Goal: Transaction & Acquisition: Download file/media

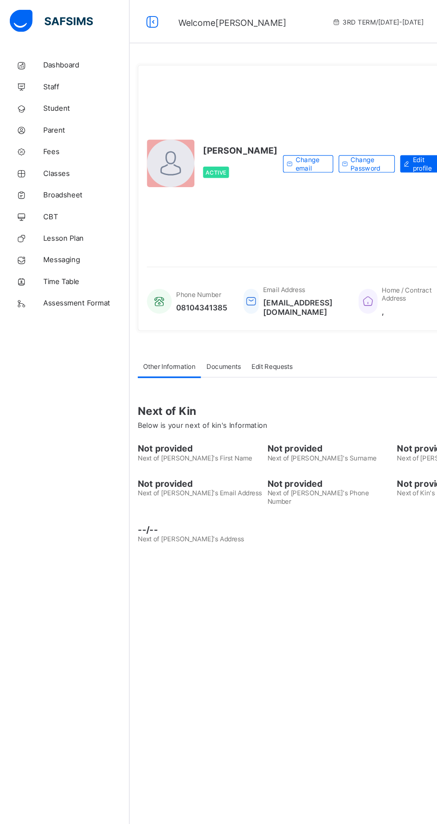
click at [57, 87] on span "Student" at bounding box center [71, 89] width 71 height 7
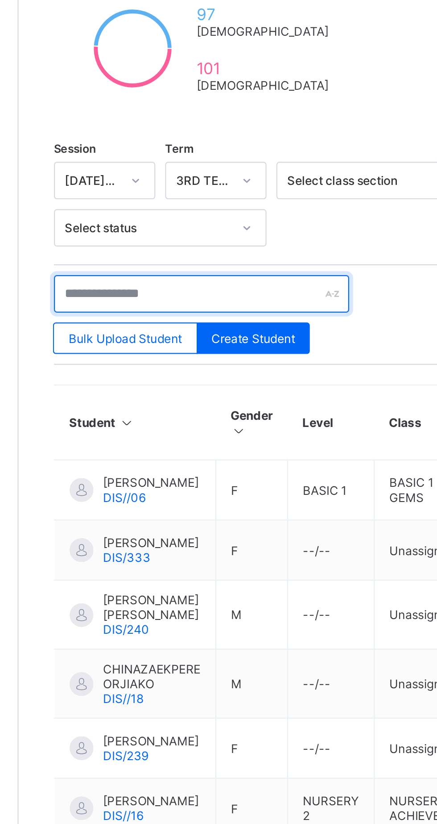
click at [170, 298] on input "text" at bounding box center [190, 300] width 134 height 17
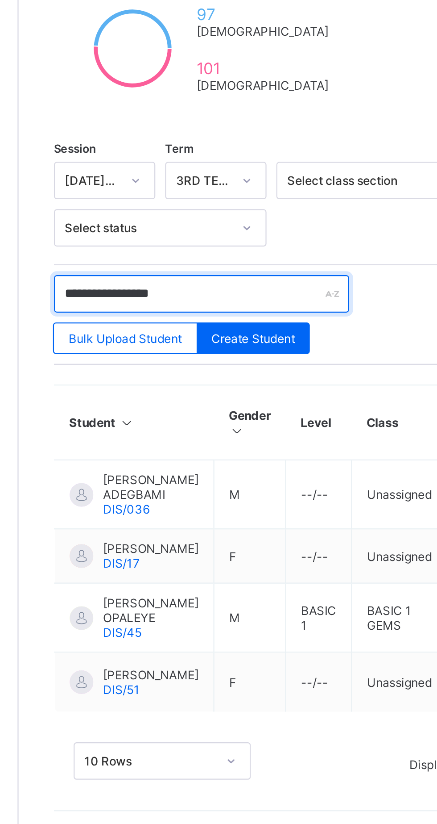
type input "**********"
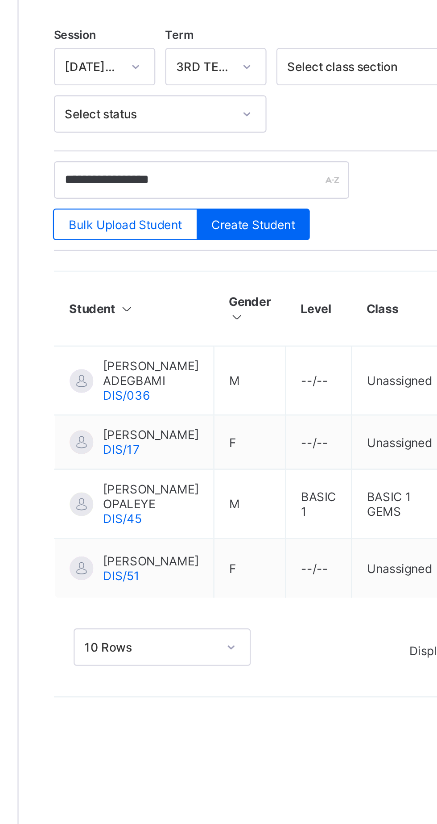
click at [154, 477] on span "ARIANNA ADEBOWALE" at bounding box center [167, 473] width 43 height 7
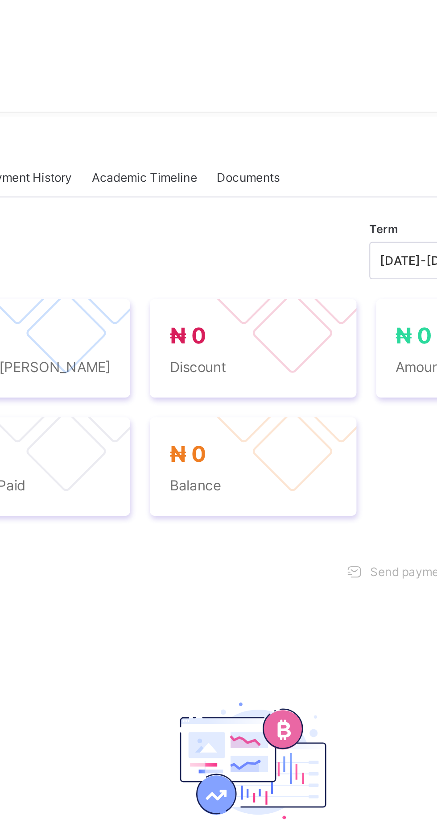
click at [225, 269] on span "Academic Timeline" at bounding box center [223, 265] width 48 height 7
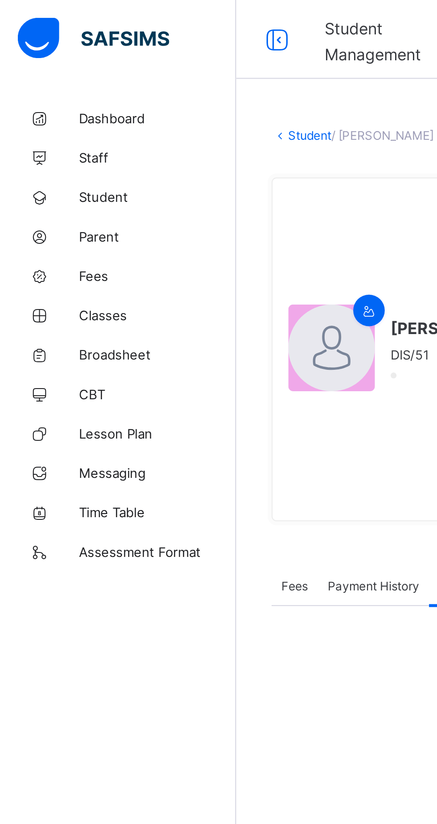
click at [145, 65] on link "Student" at bounding box center [141, 61] width 20 height 7
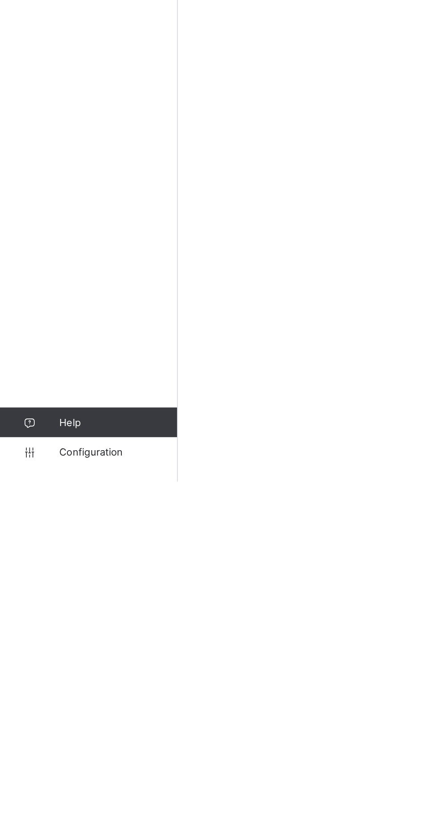
click at [72, 809] on span "Configuration" at bounding box center [71, 805] width 71 height 7
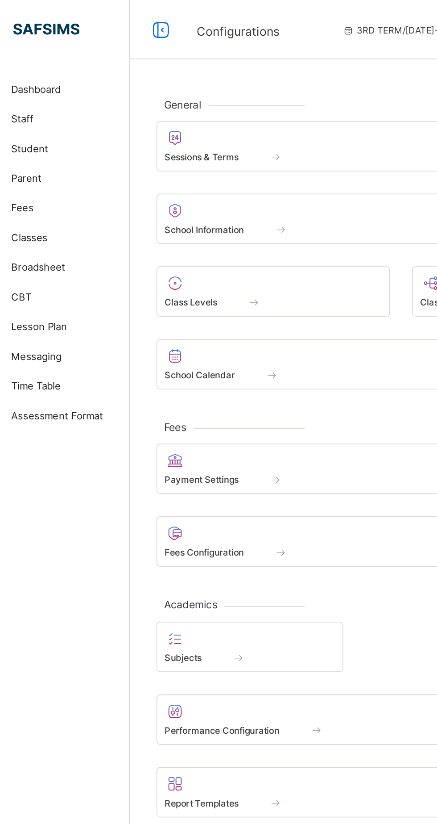
click at [183, 96] on div "Sessions & Terms" at bounding box center [213, 95] width 170 height 8
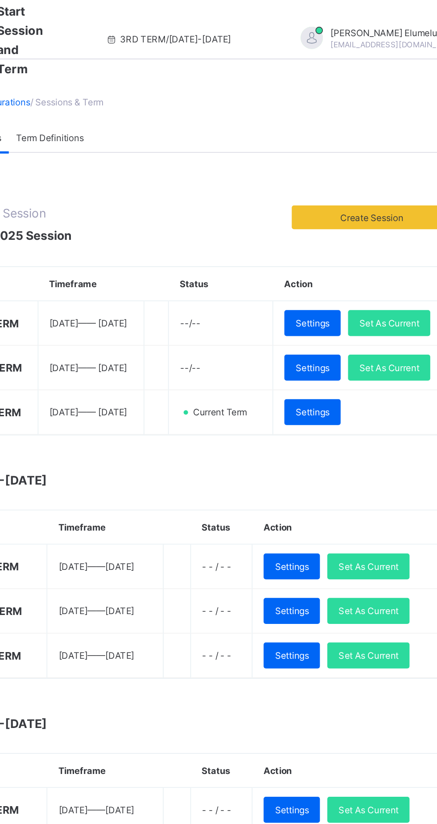
click at [366, 198] on span "Set As Current" at bounding box center [384, 194] width 36 height 7
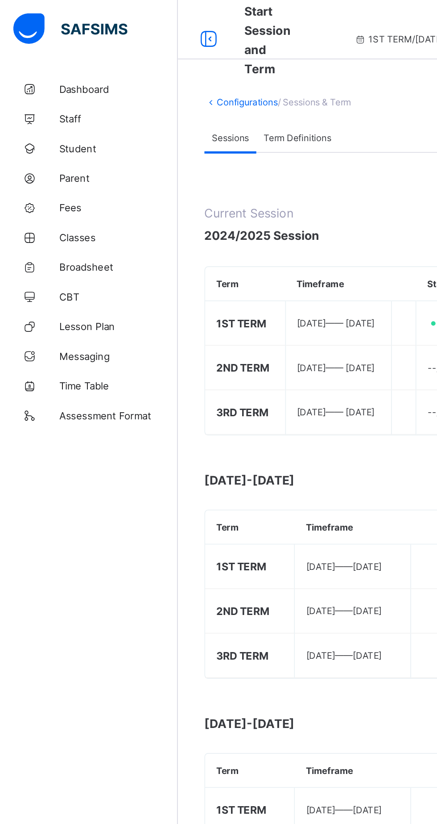
click at [67, 159] on span "Broadsheet" at bounding box center [71, 160] width 71 height 7
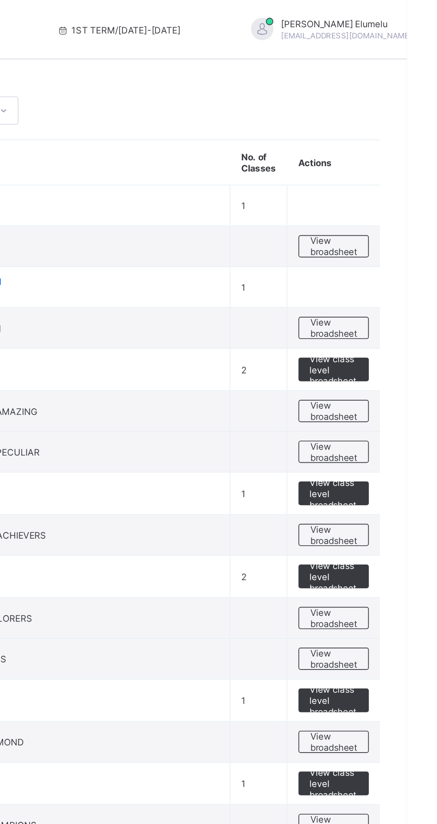
click at [402, 245] on span "View broadsheet" at bounding box center [393, 247] width 28 height 13
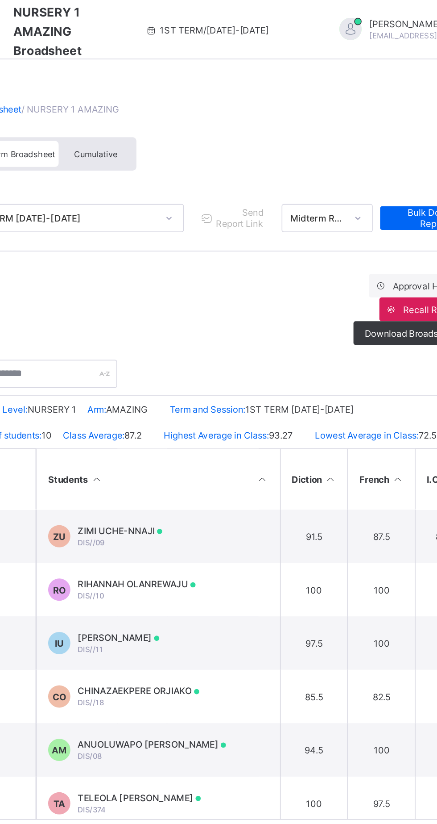
scroll to position [0, 86]
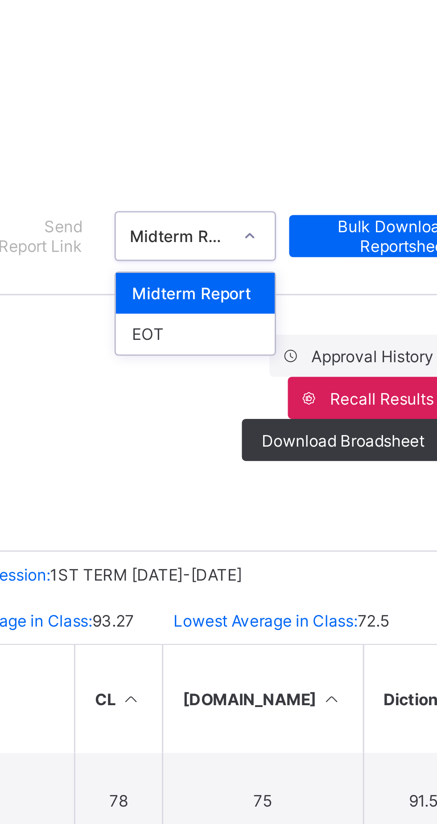
click at [337, 161] on div "EOT" at bounding box center [336, 165] width 54 height 14
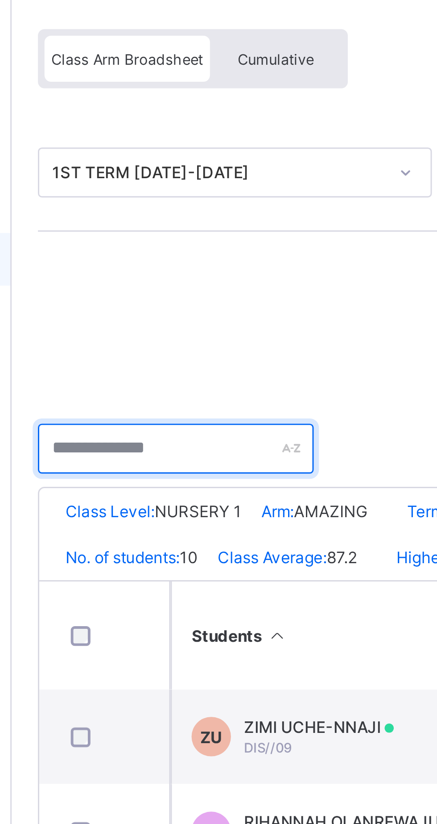
click at [174, 223] on input "text" at bounding box center [163, 224] width 94 height 17
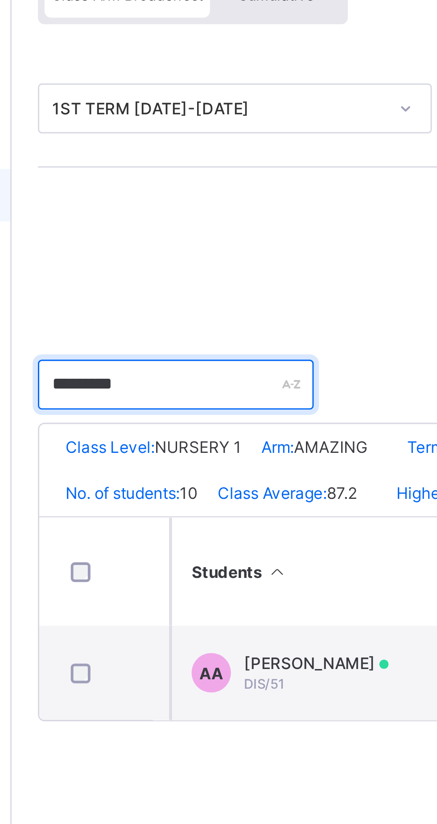
type input "*********"
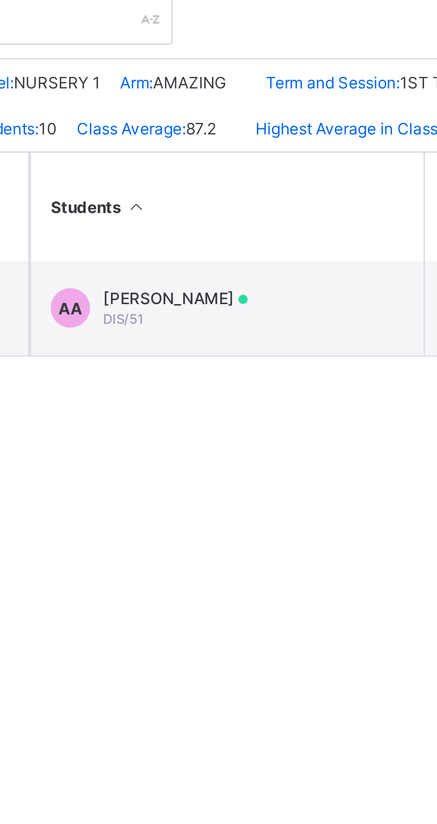
click at [212, 319] on span "ARIANNA ADEBOWALE" at bounding box center [210, 319] width 49 height 7
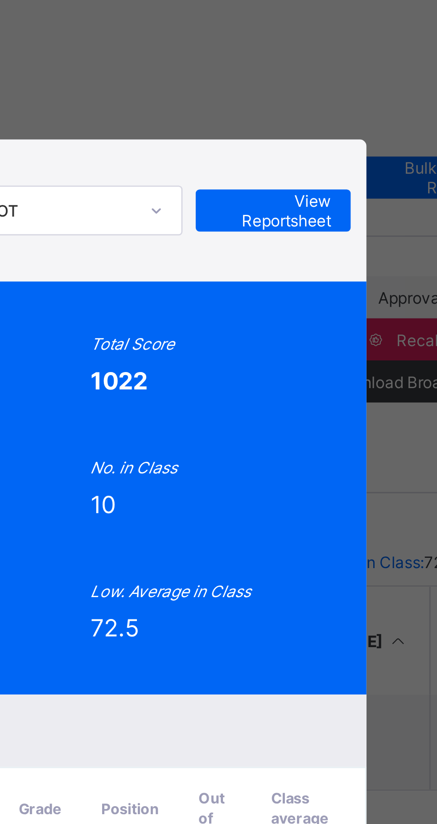
click at [368, 222] on div "Position 2 /10 Final Grade A Total Score 1022 Final Average 92.91 No. of Subjec…" at bounding box center [219, 236] width 306 height 140
click at [360, 149] on span "View Reportsheet" at bounding box center [339, 142] width 39 height 13
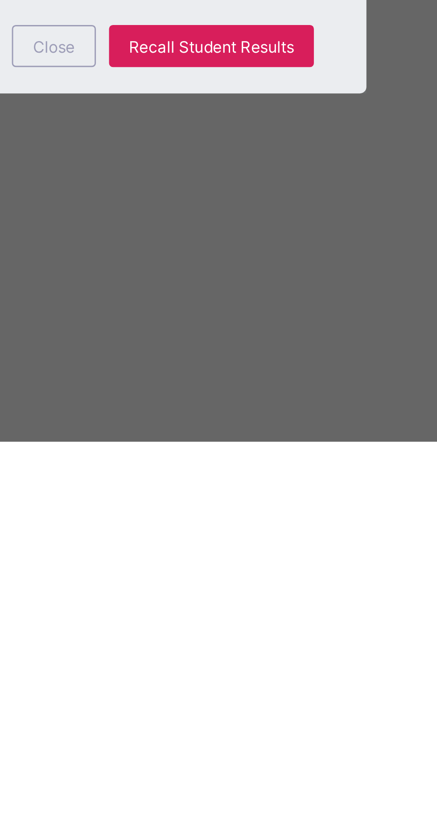
click at [273, 693] on span "Close" at bounding box center [265, 689] width 14 height 7
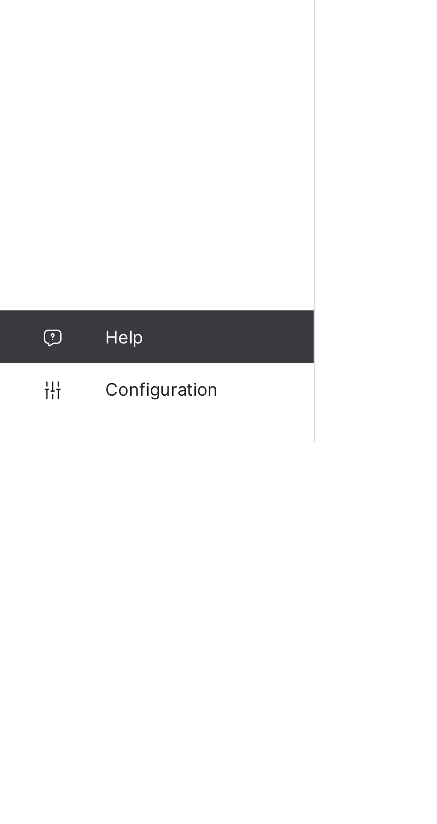
click at [62, 809] on span "Configuration" at bounding box center [71, 805] width 71 height 7
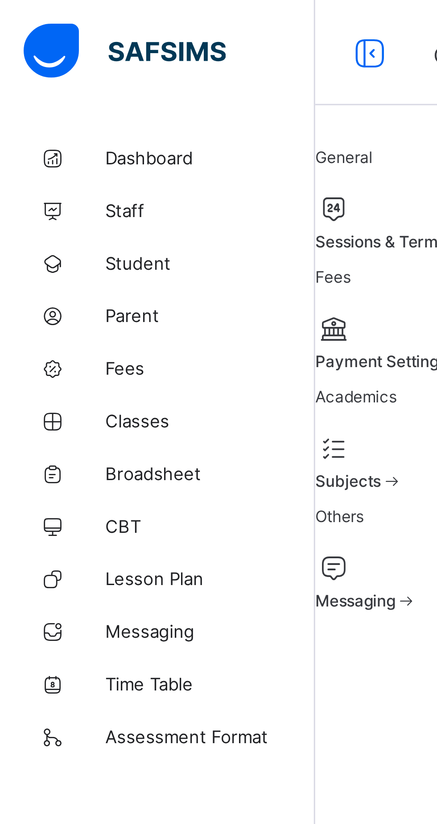
click at [143, 79] on span at bounding box center [133, 77] width 52 height 2
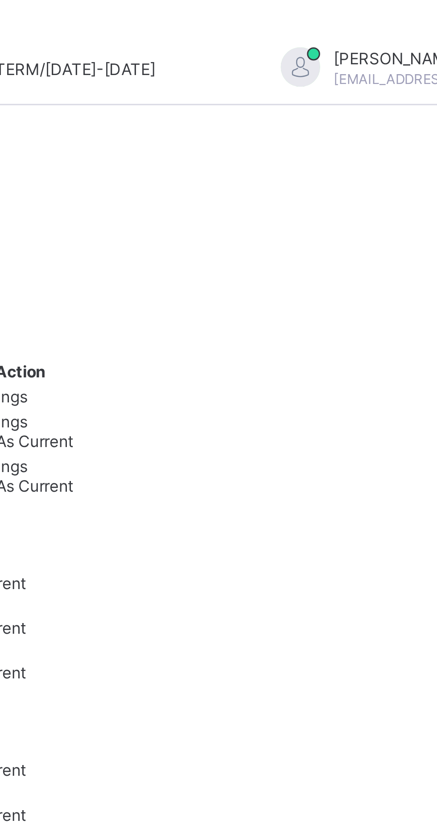
click at [260, 153] on span "Set As Current" at bounding box center [242, 149] width 36 height 7
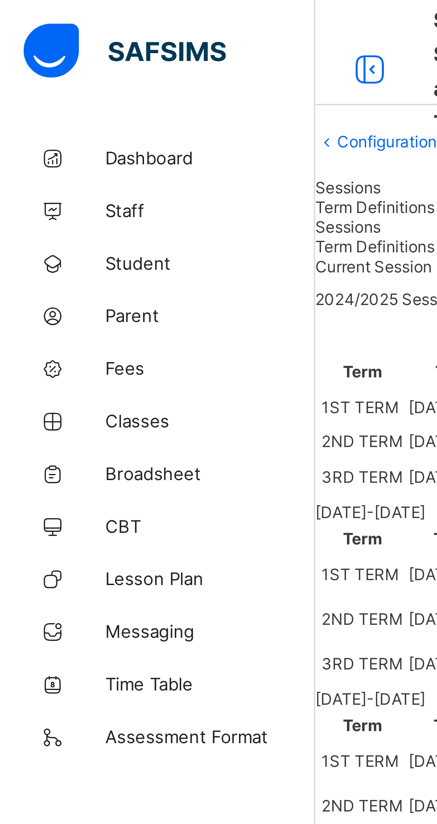
click at [58, 162] on span "Broadsheet" at bounding box center [71, 160] width 71 height 7
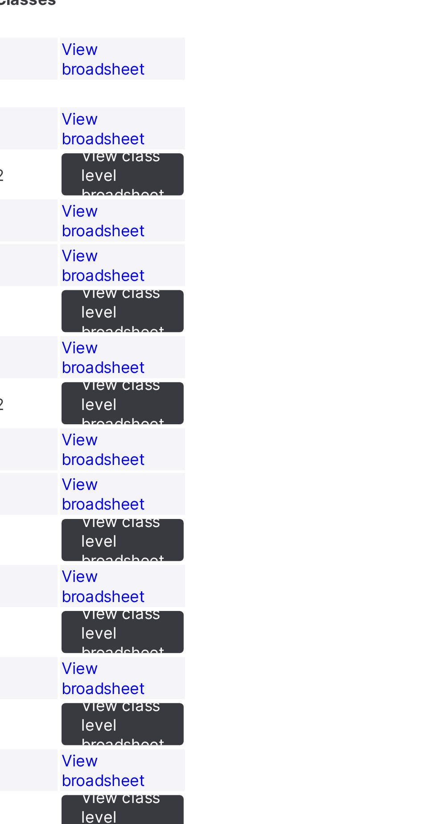
click at [321, 156] on span "View broadsheet" at bounding box center [307, 148] width 28 height 13
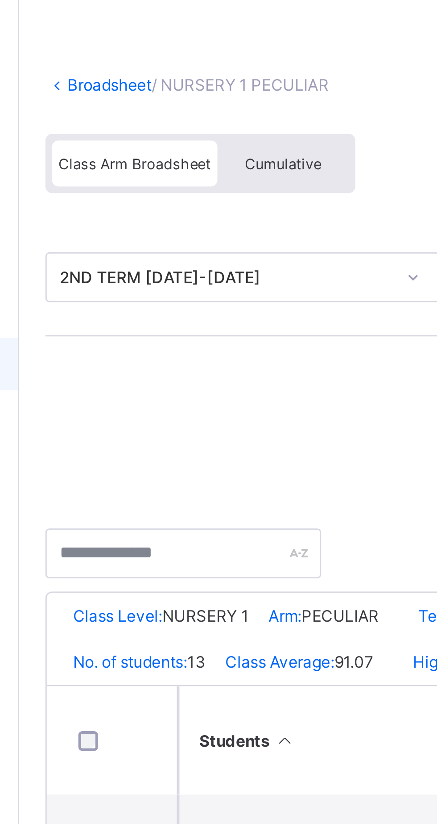
click at [138, 67] on link "Broadsheet" at bounding box center [138, 65] width 29 height 7
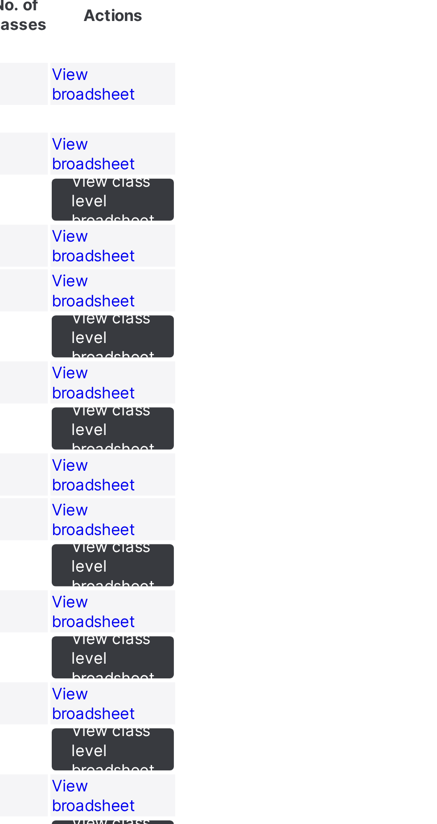
click at [321, 156] on span "View broadsheet" at bounding box center [307, 148] width 28 height 13
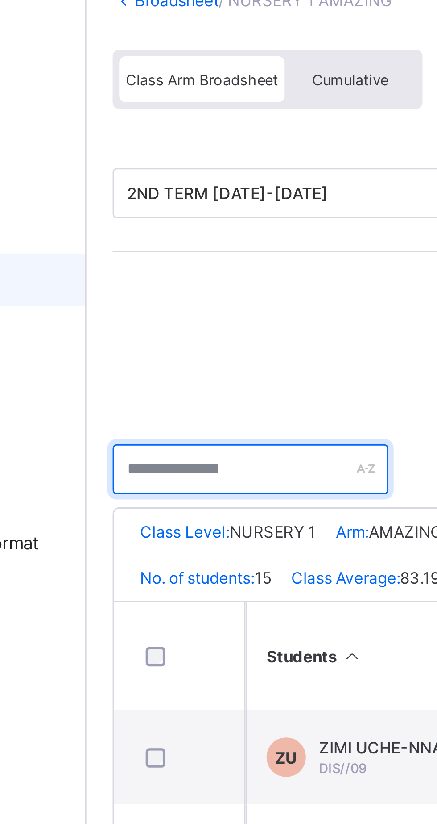
click at [152, 227] on input "text" at bounding box center [163, 224] width 94 height 17
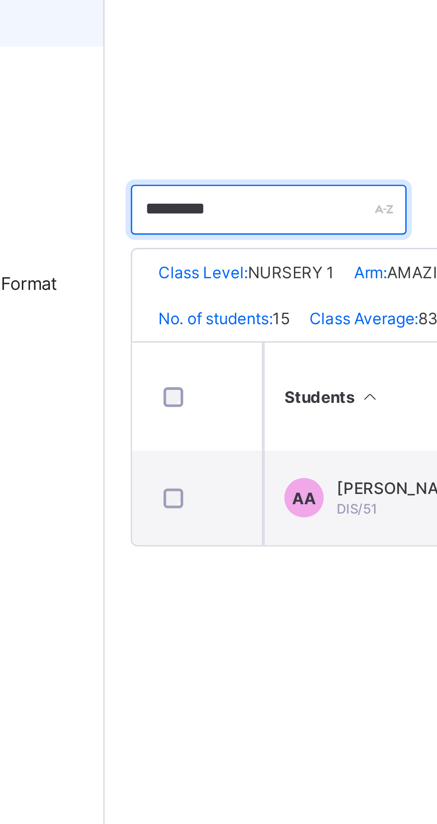
type input "*********"
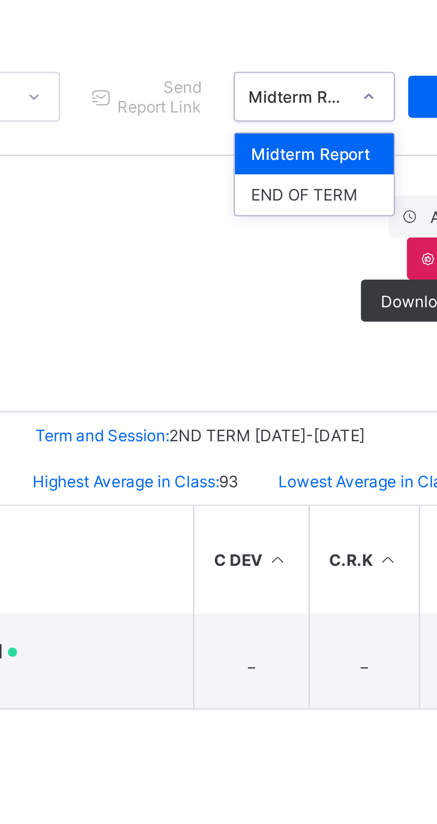
click at [335, 161] on div "END OF TERM" at bounding box center [336, 165] width 54 height 14
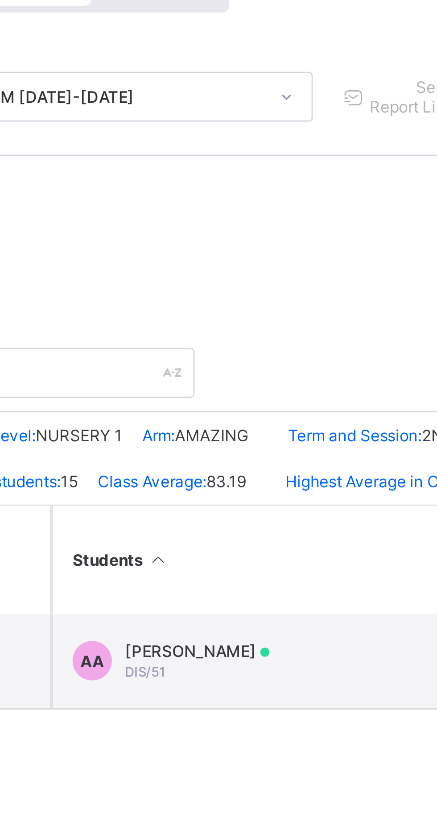
click at [225, 320] on span "[PERSON_NAME]" at bounding box center [210, 319] width 49 height 7
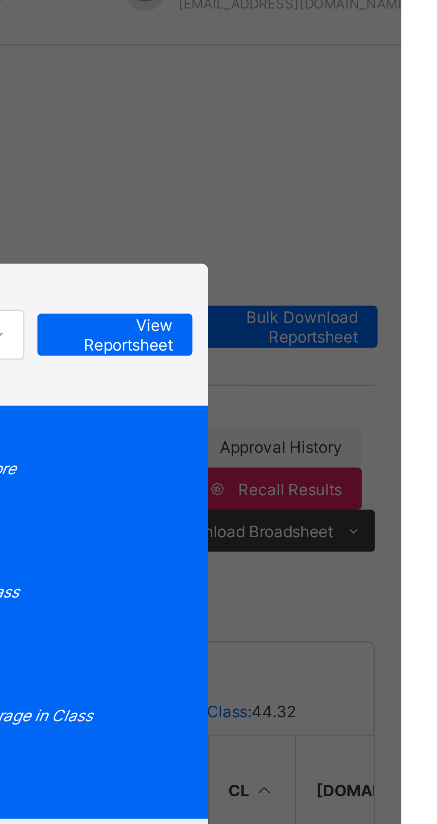
click at [372, 194] on div "Position 6 /15 Final Grade AB Total Score 977 Final Average 88.82 No. of Subjec…" at bounding box center [219, 228] width 306 height 140
click at [360, 141] on span "View Reportsheet" at bounding box center [339, 133] width 39 height 13
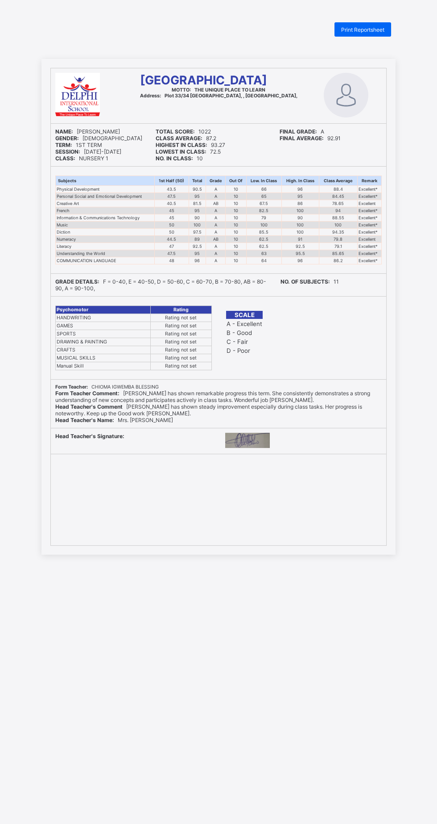
click at [377, 23] on div "Print Reportsheet" at bounding box center [363, 29] width 57 height 14
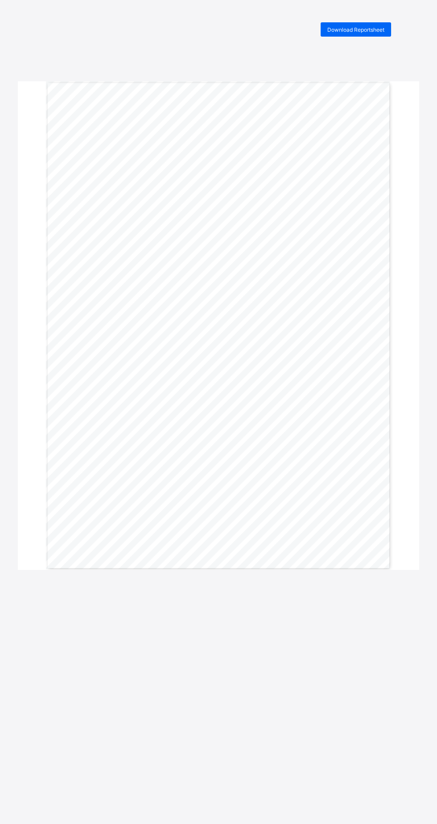
click at [369, 27] on span "Download Reportsheet" at bounding box center [356, 29] width 57 height 7
